Goal: Information Seeking & Learning: Learn about a topic

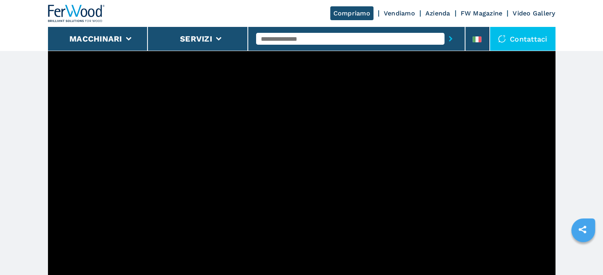
scroll to position [300, 0]
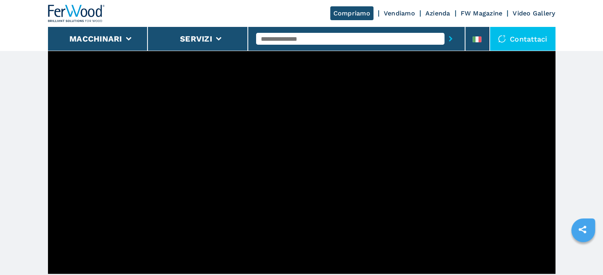
click at [584, 28] on header "Compriamo Vendiamo Azienda FW Magazine Video Gallery Macchinari Servizi Contatt…" at bounding box center [301, 25] width 603 height 51
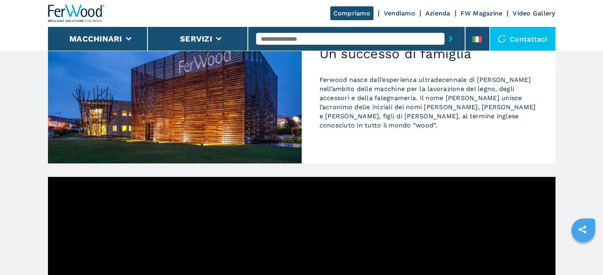
scroll to position [0, 0]
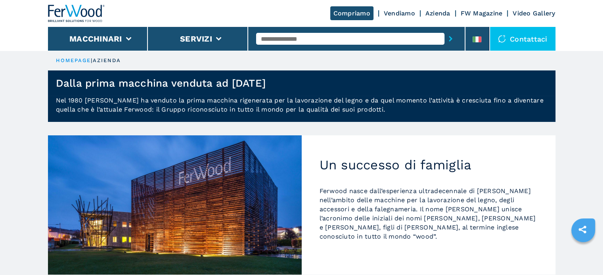
click at [363, 10] on link "Compriamo" at bounding box center [351, 13] width 43 height 14
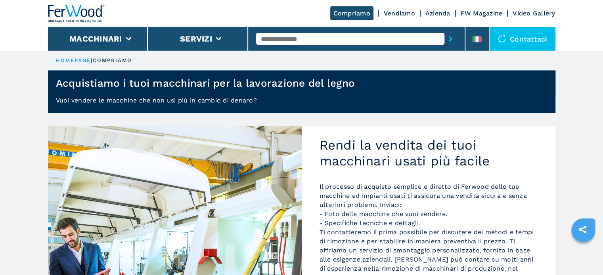
click at [443, 12] on link "Azienda" at bounding box center [437, 14] width 25 height 8
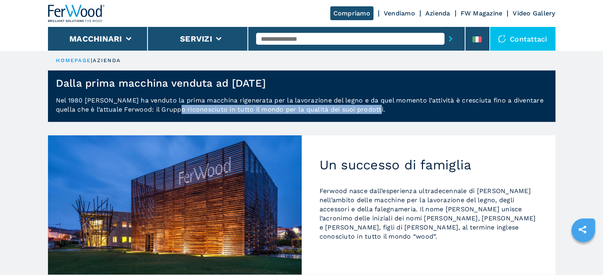
drag, startPoint x: 381, startPoint y: 108, endPoint x: 167, endPoint y: 111, distance: 214.0
click at [167, 111] on p "Nel 1980 [PERSON_NAME] ha venduto la prima macchina rigenerata per la lavorazio…" at bounding box center [301, 109] width 507 height 26
copy p "riconosciuto in tutto il mondo per la qualità dei suoi prodotti."
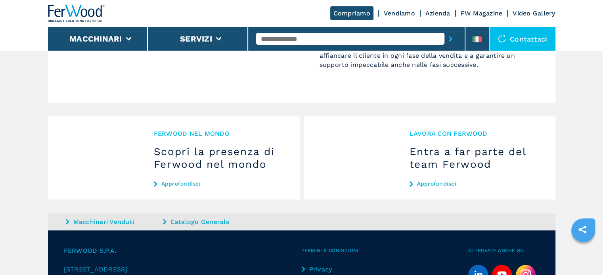
scroll to position [792, 0]
